Goal: Check status: Check status

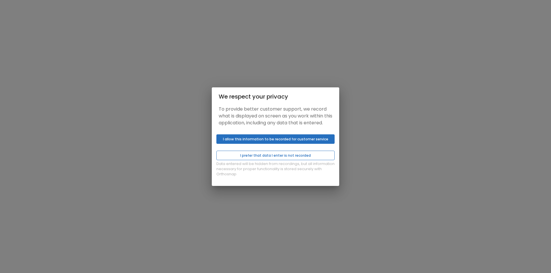
click at [274, 157] on button "I prefer that data I enter is not recorded" at bounding box center [275, 155] width 118 height 9
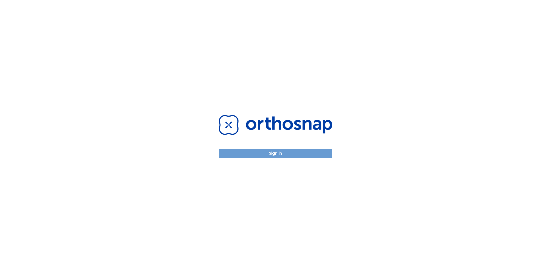
click at [276, 153] on button "Sign in" at bounding box center [276, 153] width 114 height 9
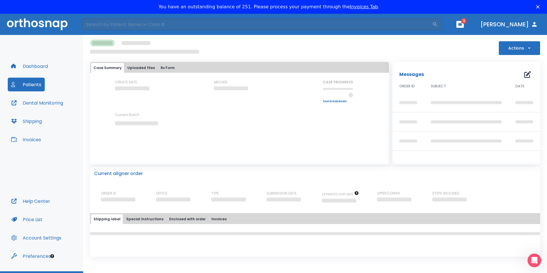
click at [462, 25] on icon "button" at bounding box center [459, 24] width 3 height 3
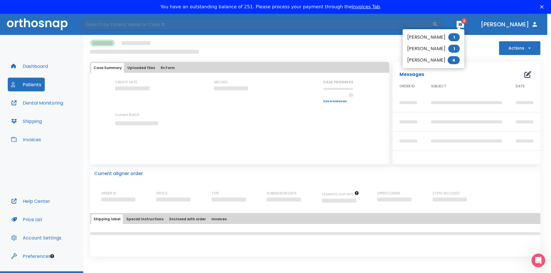
click at [433, 61] on li "Monique victor 4" at bounding box center [433, 59] width 62 height 11
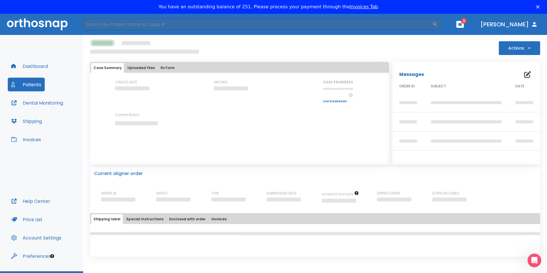
click at [33, 85] on button "Patients" at bounding box center [26, 85] width 37 height 14
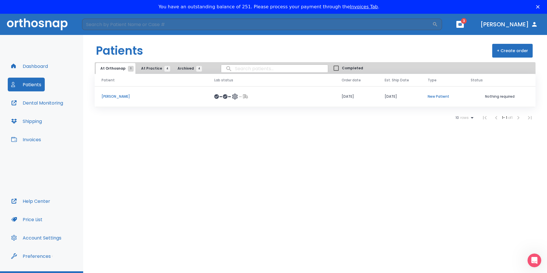
click at [114, 95] on p "Monique victor" at bounding box center [151, 96] width 99 height 5
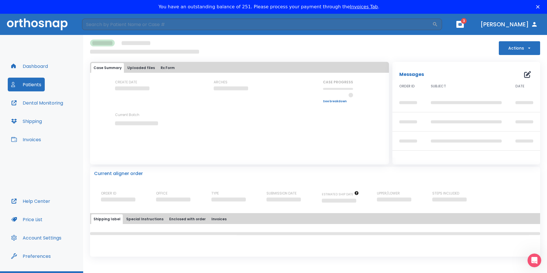
click at [337, 102] on link "See breakdown" at bounding box center [338, 101] width 30 height 3
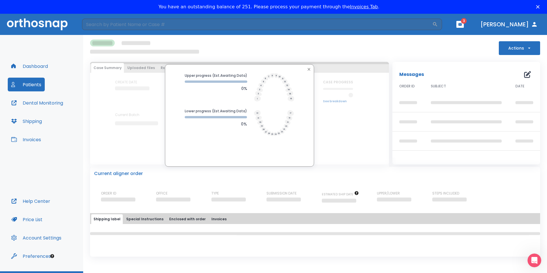
click at [309, 69] on icon "button" at bounding box center [309, 69] width 5 height 5
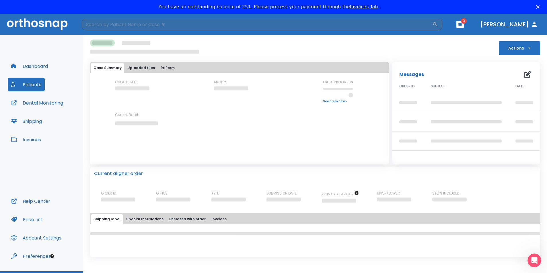
click at [517, 49] on button "Actions" at bounding box center [519, 48] width 41 height 14
click at [486, 53] on div at bounding box center [275, 136] width 551 height 273
click at [462, 23] on icon "button" at bounding box center [459, 24] width 3 height 3
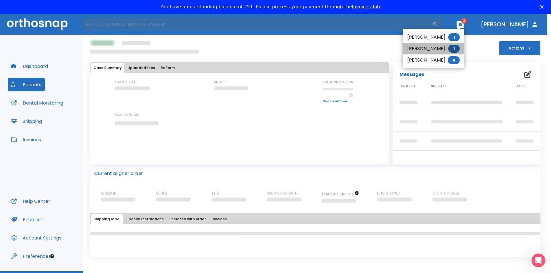
click at [457, 46] on li "Adeline Geneya 1" at bounding box center [433, 48] width 62 height 11
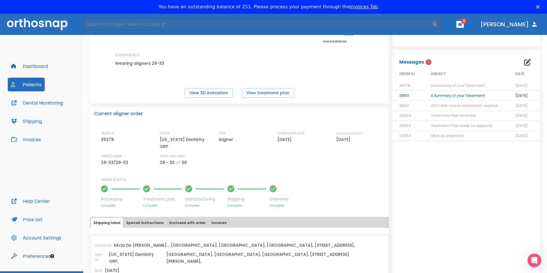
scroll to position [64, 0]
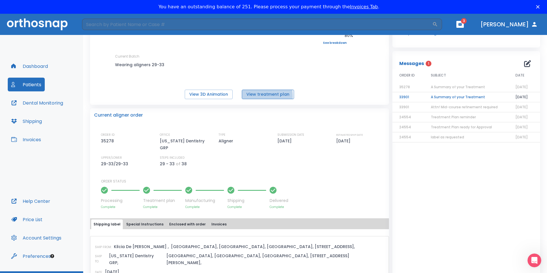
click at [260, 96] on button "View treatment plan" at bounding box center [268, 94] width 52 height 9
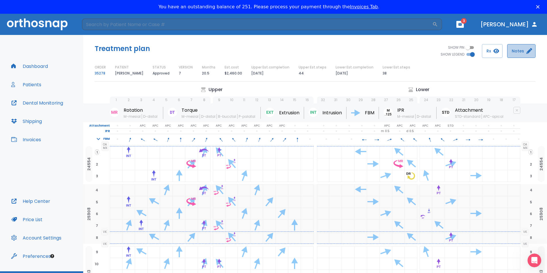
click at [516, 53] on button "Notes" at bounding box center [521, 51] width 28 height 14
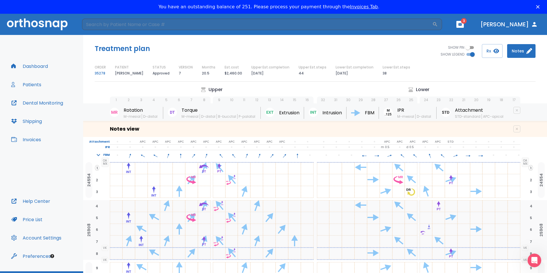
click at [99, 74] on link "35278" at bounding box center [100, 73] width 11 height 7
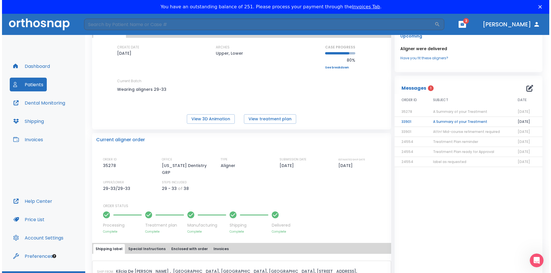
scroll to position [45, 0]
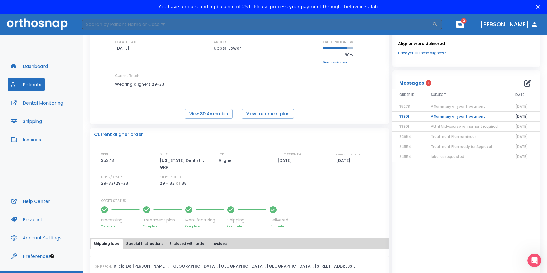
click at [463, 116] on td "A Summary of your Treatment" at bounding box center [466, 117] width 85 height 10
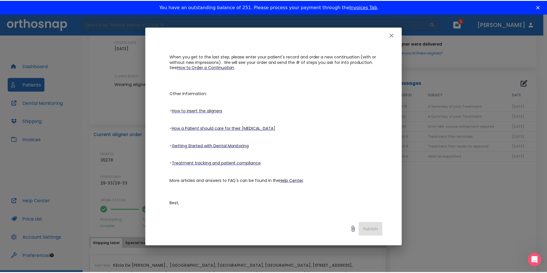
scroll to position [126, 0]
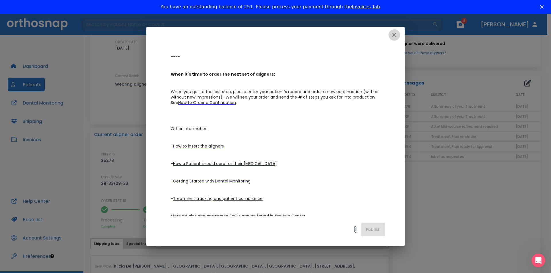
click at [393, 34] on icon "button" at bounding box center [394, 35] width 4 height 4
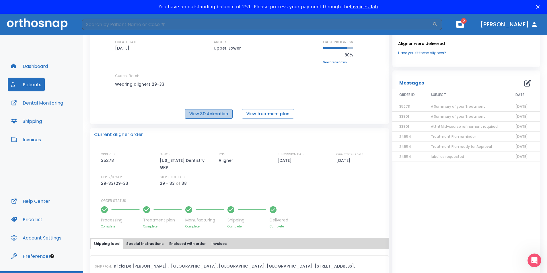
click at [210, 114] on button "View 3D Animation" at bounding box center [209, 113] width 48 height 9
click at [430, 54] on link "Have you fit these aligners?" at bounding box center [466, 52] width 136 height 5
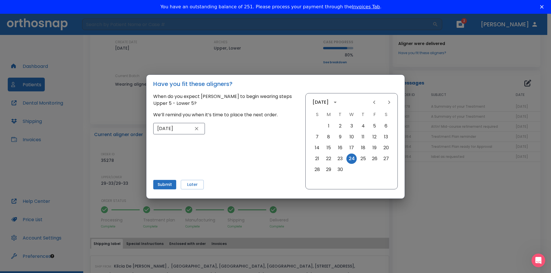
click at [297, 60] on div "Have you fit these aligners? When do you expect [PERSON_NAME] to begin wearing …" at bounding box center [275, 136] width 551 height 273
click at [120, 118] on div "Have you fit these aligners? When do you expect [PERSON_NAME] to begin wearing …" at bounding box center [275, 136] width 551 height 273
click at [190, 186] on button "Later" at bounding box center [192, 184] width 23 height 9
